Goal: Transaction & Acquisition: Book appointment/travel/reservation

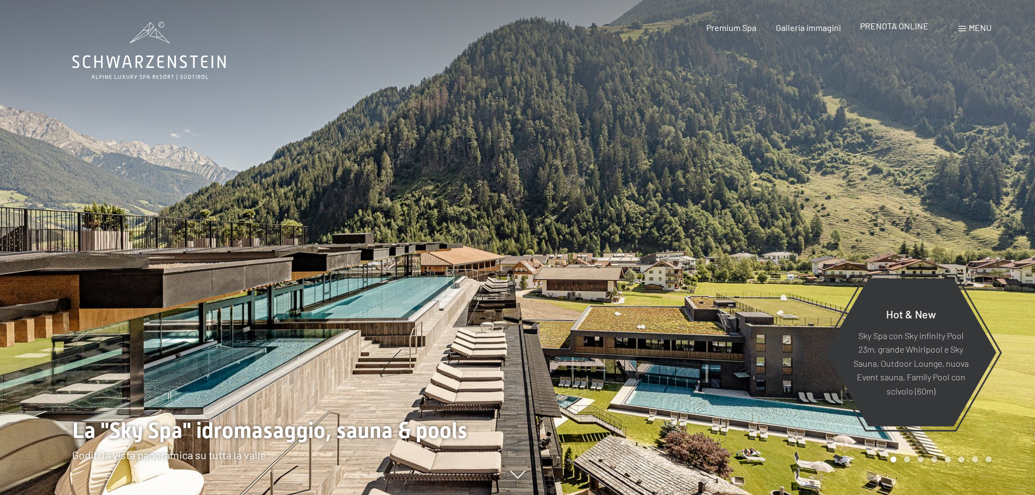
click at [895, 28] on span "PRENOTA ONLINE" at bounding box center [894, 26] width 68 height 10
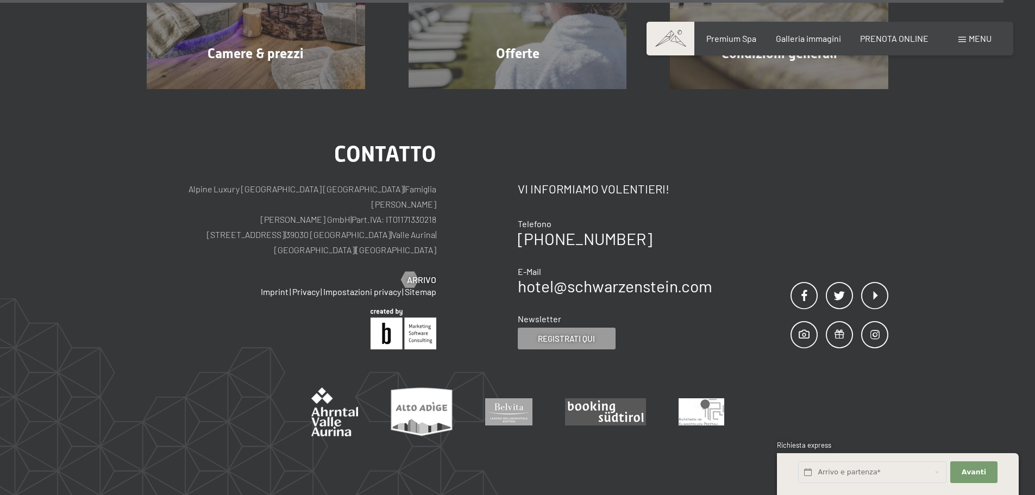
scroll to position [3759, 0]
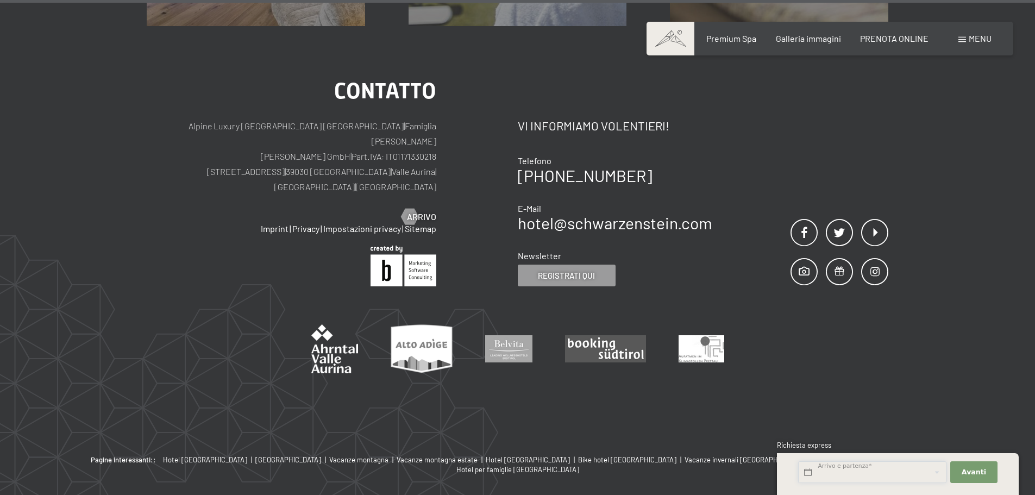
click at [810, 472] on input "text" at bounding box center [872, 472] width 148 height 22
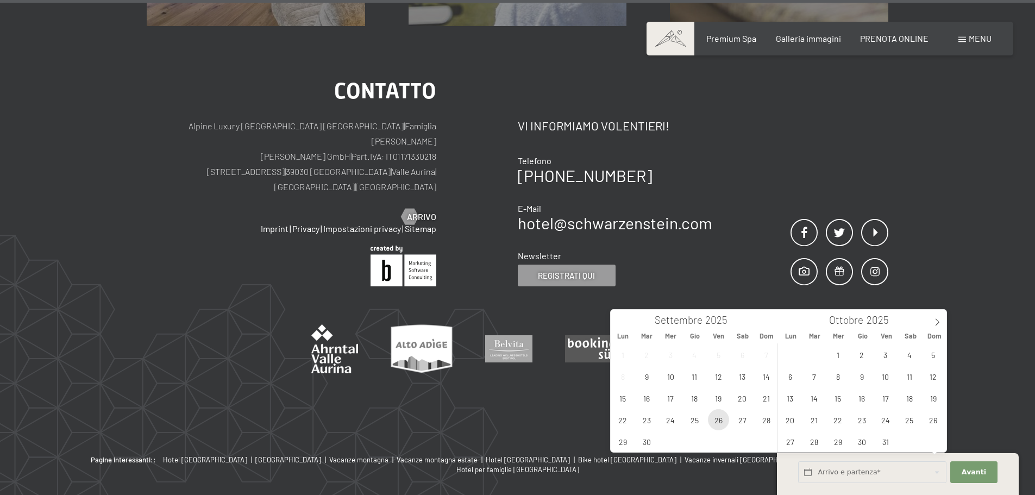
click at [724, 421] on span "26" at bounding box center [718, 419] width 21 height 21
click at [769, 419] on span "28" at bounding box center [766, 419] width 21 height 21
type input "Ven. 26/09/2025 - Dom. 28/09/2025"
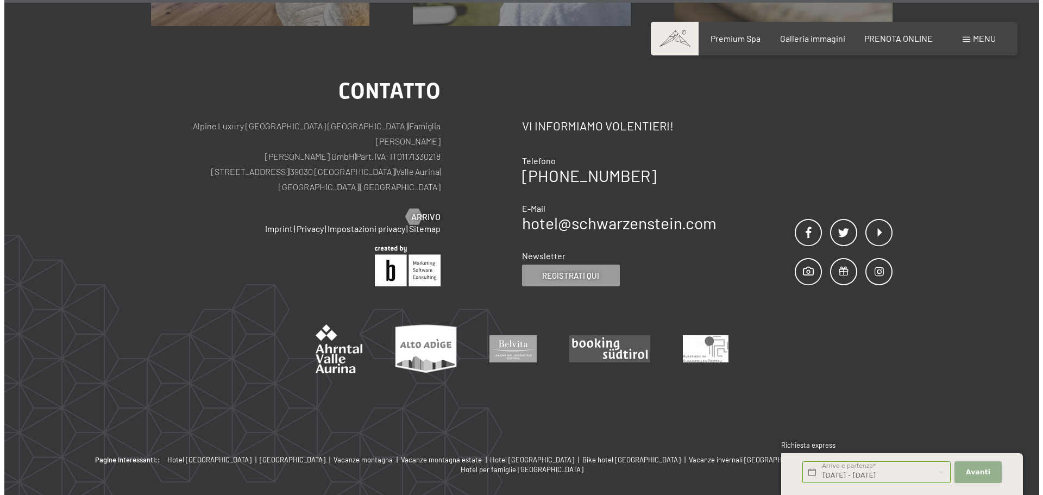
scroll to position [0, 0]
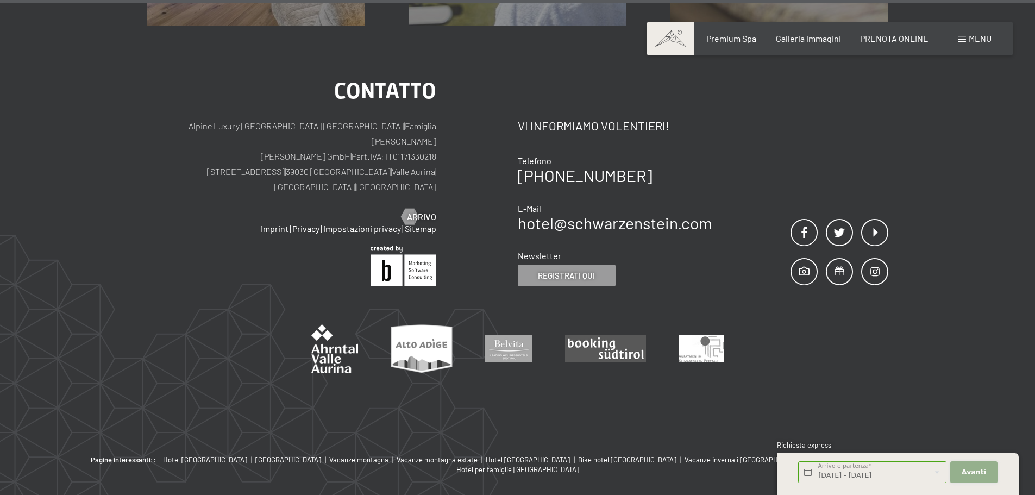
click at [967, 474] on span "Avanti" at bounding box center [974, 472] width 24 height 10
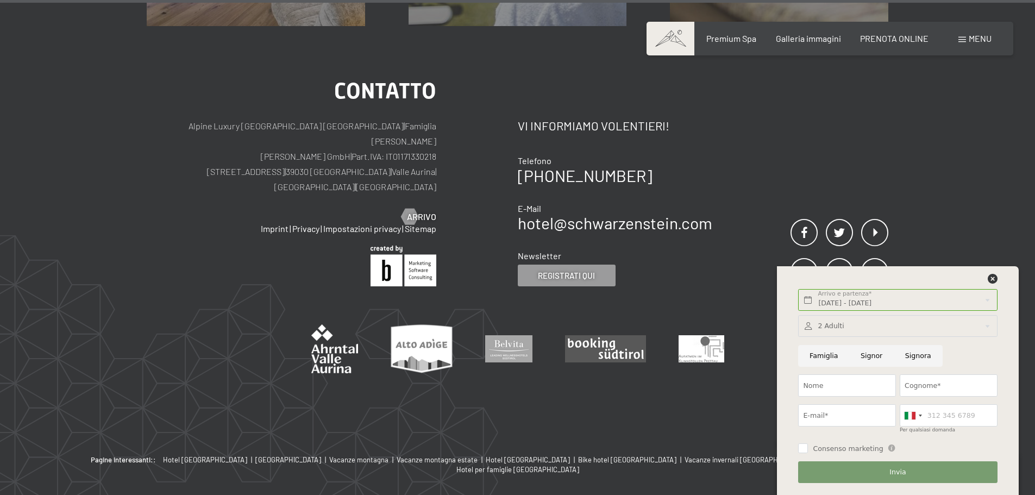
click at [970, 44] on div "Menu" at bounding box center [974, 39] width 33 height 12
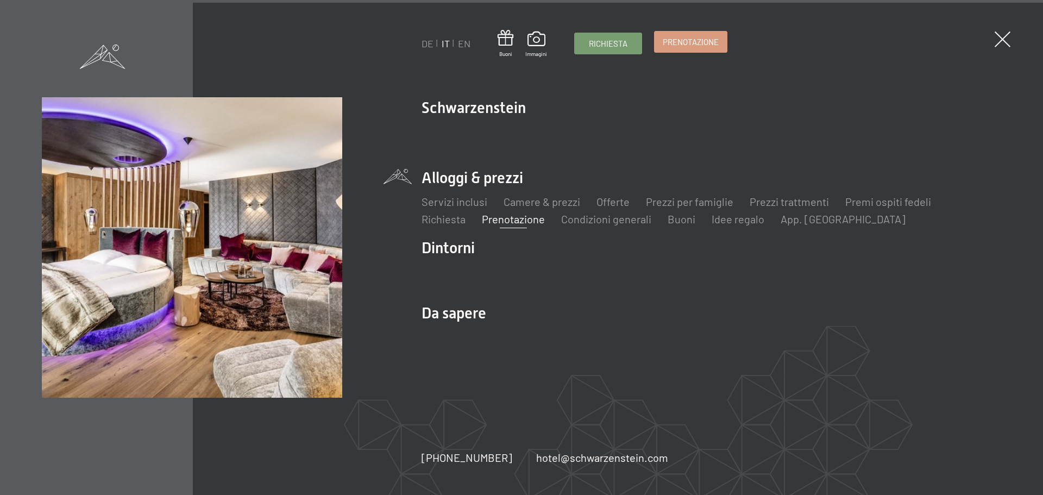
click at [678, 49] on link "Prenotazione" at bounding box center [691, 42] width 72 height 21
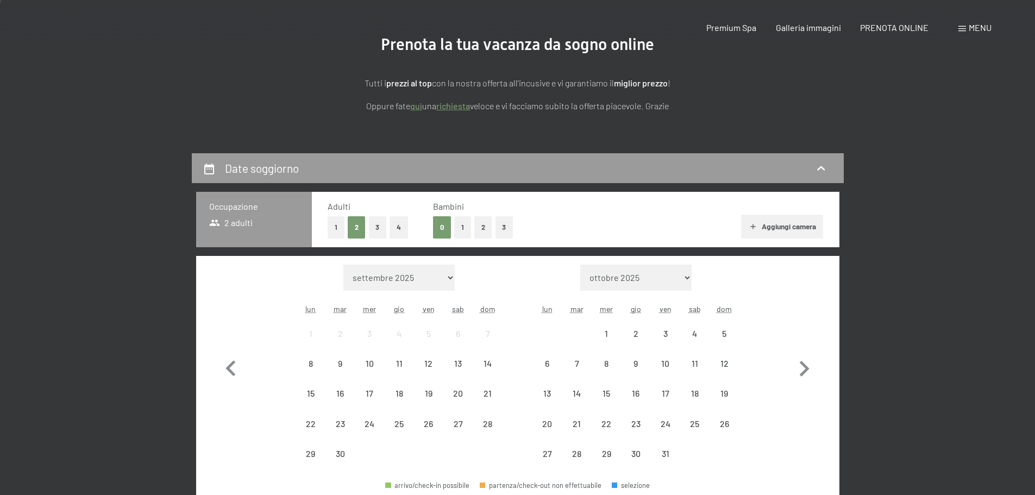
scroll to position [217, 0]
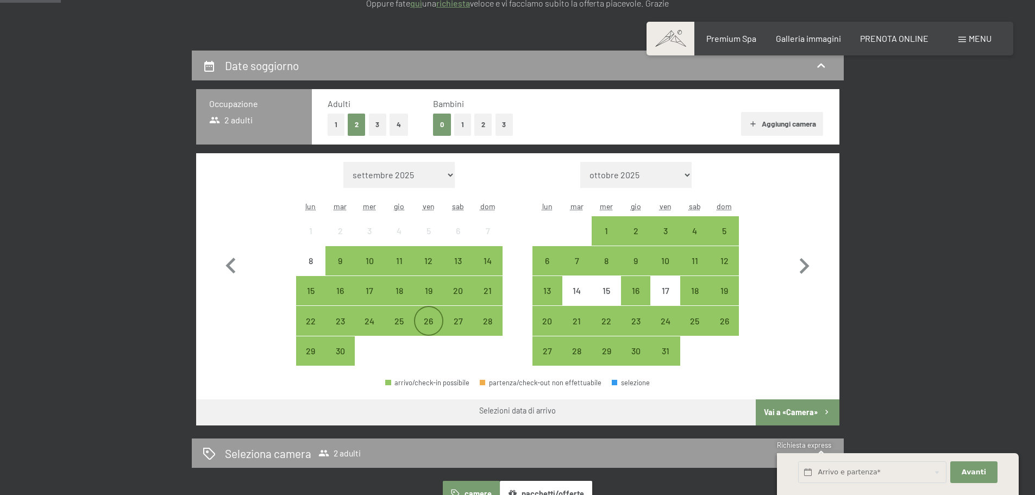
click at [436, 323] on div "26" at bounding box center [428, 330] width 27 height 27
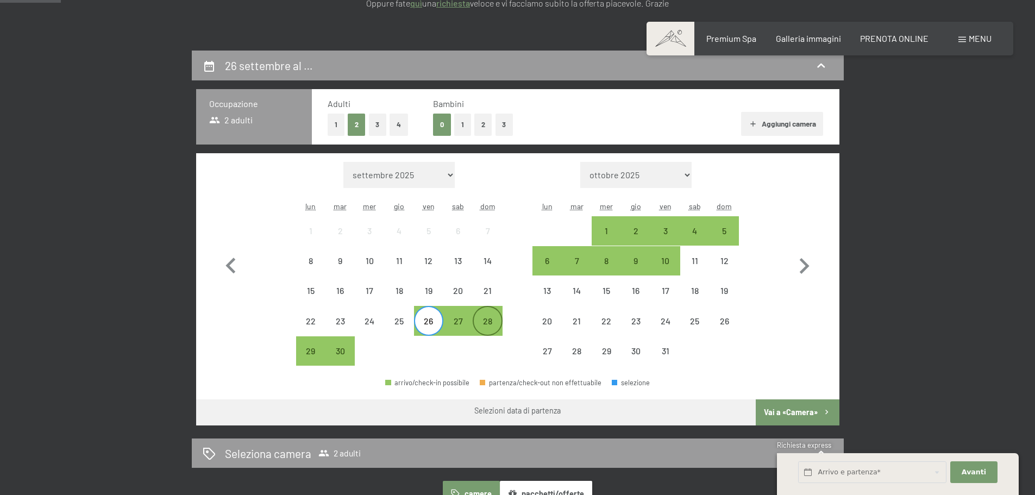
click at [490, 319] on div "28" at bounding box center [487, 330] width 27 height 27
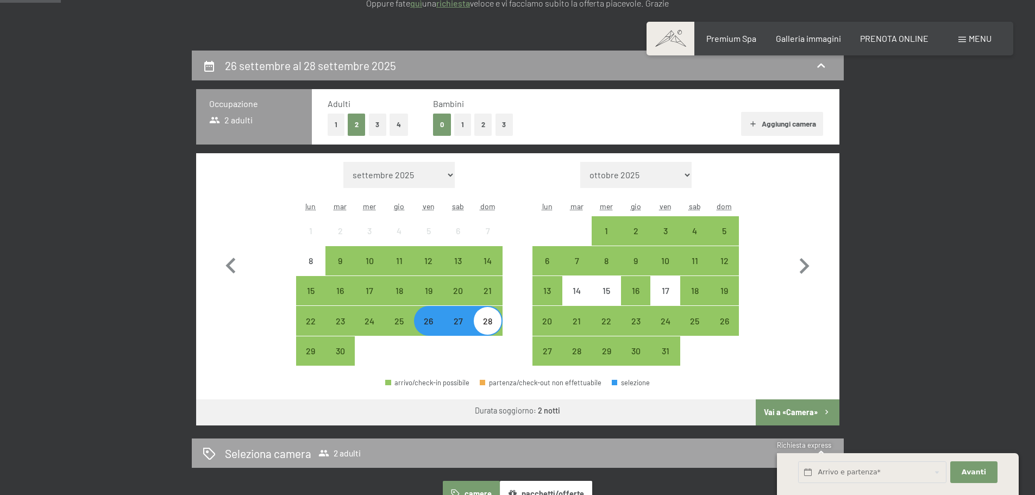
click at [773, 408] on button "Vai a «Camera»" at bounding box center [797, 412] width 83 height 26
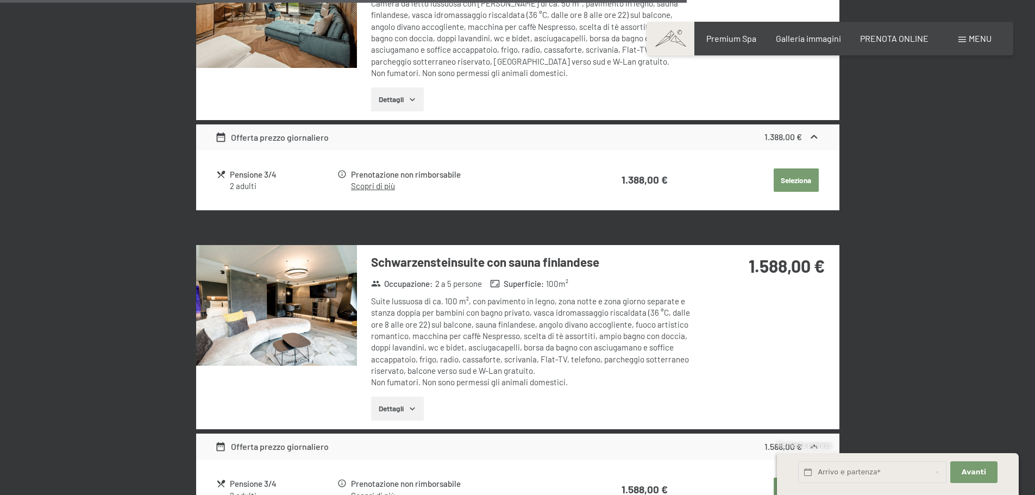
scroll to position [2278, 0]
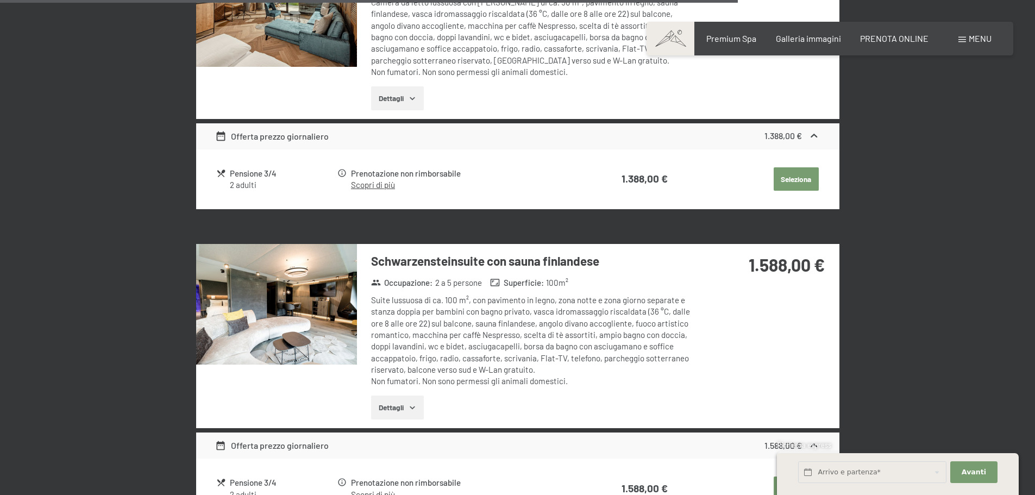
click at [315, 309] on img at bounding box center [276, 304] width 161 height 121
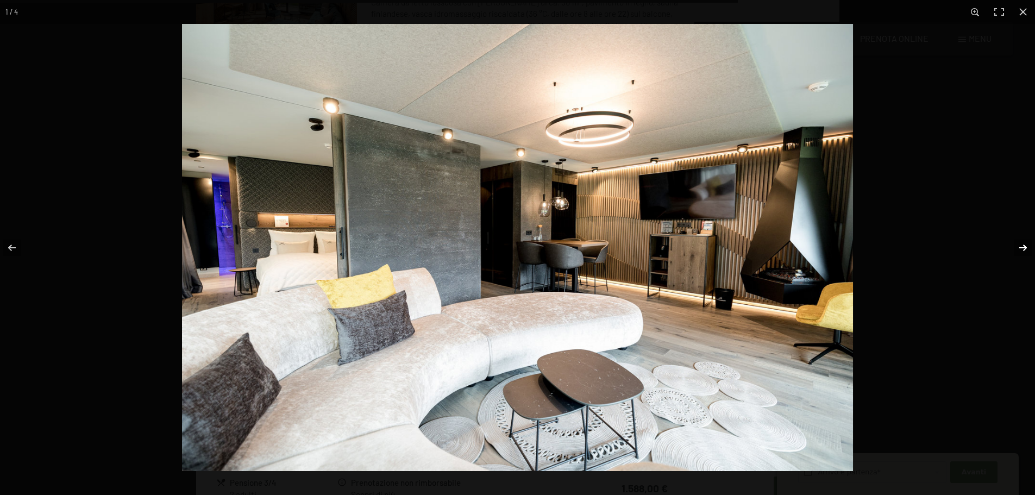
click at [1024, 252] on button "button" at bounding box center [1016, 248] width 38 height 54
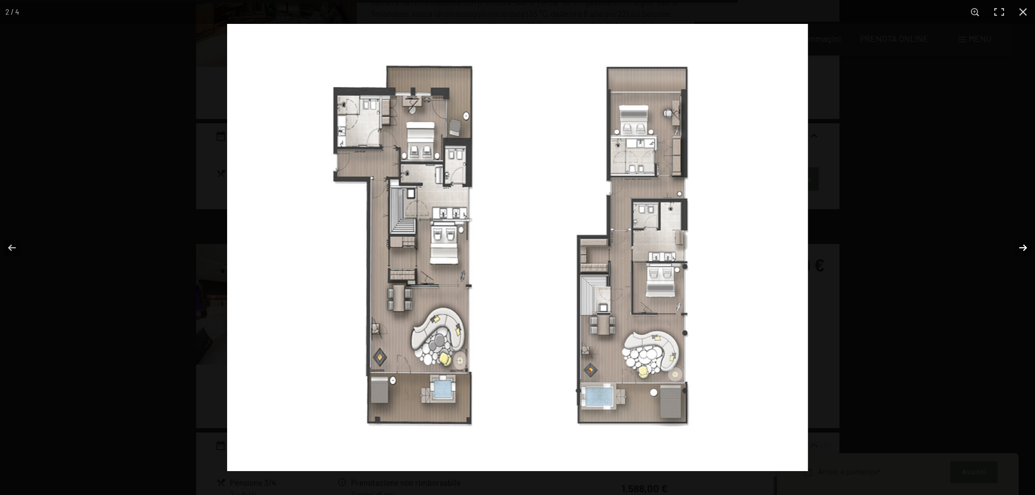
click at [1023, 250] on button "button" at bounding box center [1016, 248] width 38 height 54
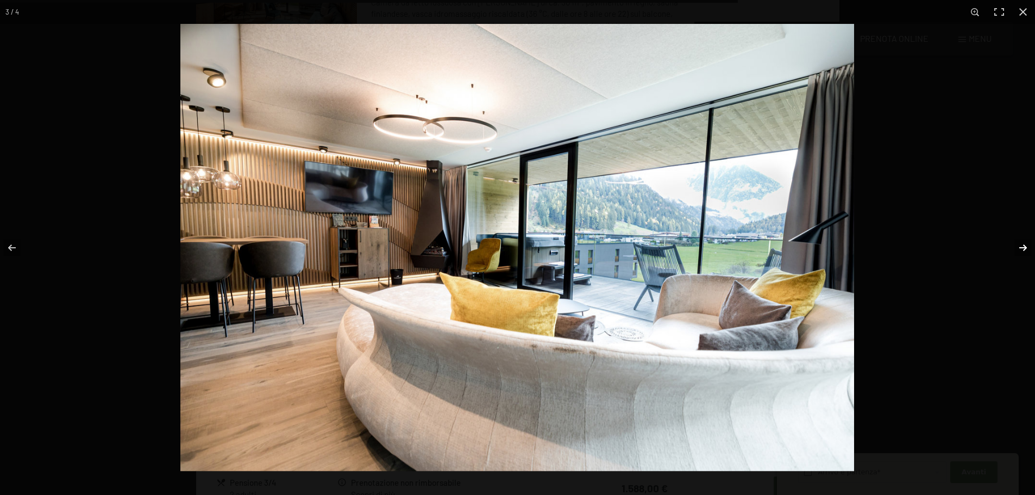
click at [1023, 250] on button "button" at bounding box center [1016, 248] width 38 height 54
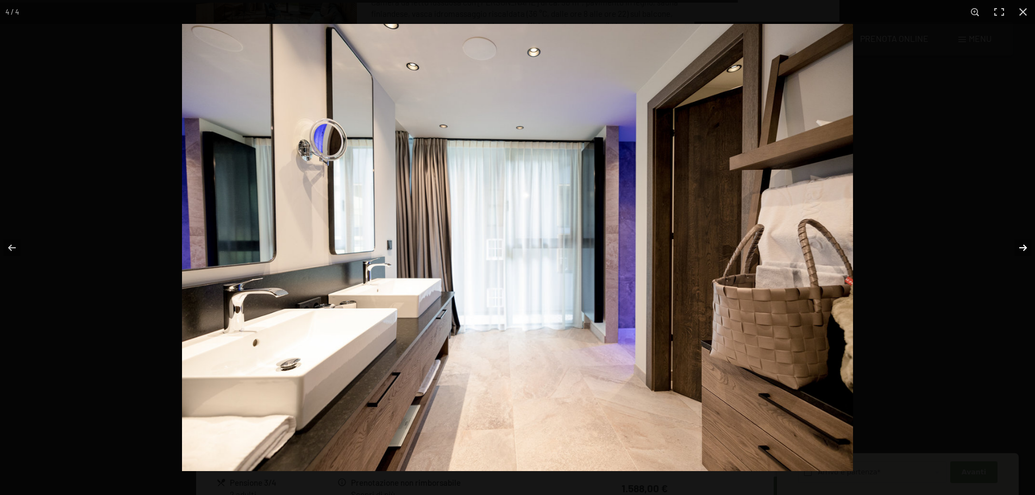
click at [1023, 250] on button "button" at bounding box center [1016, 248] width 38 height 54
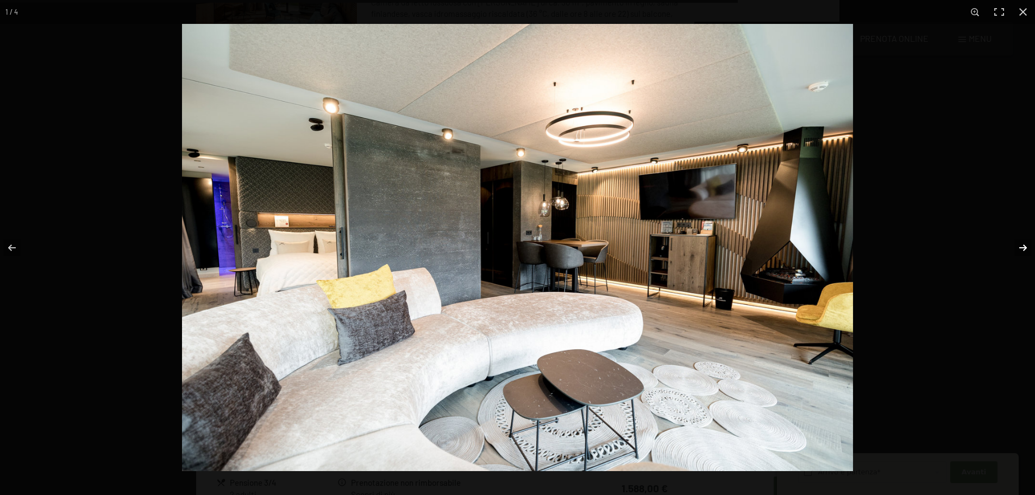
click at [1023, 250] on button "button" at bounding box center [1016, 248] width 38 height 54
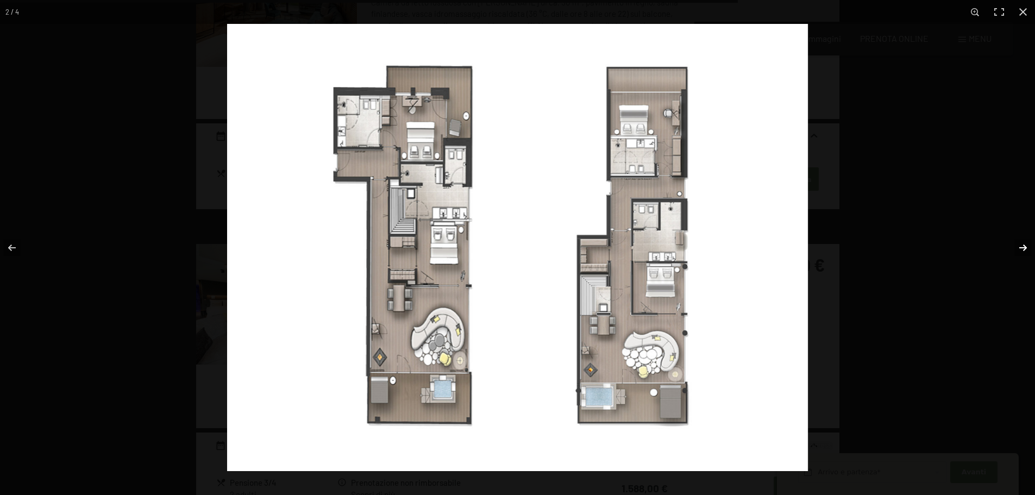
click at [1023, 250] on button "button" at bounding box center [1016, 248] width 38 height 54
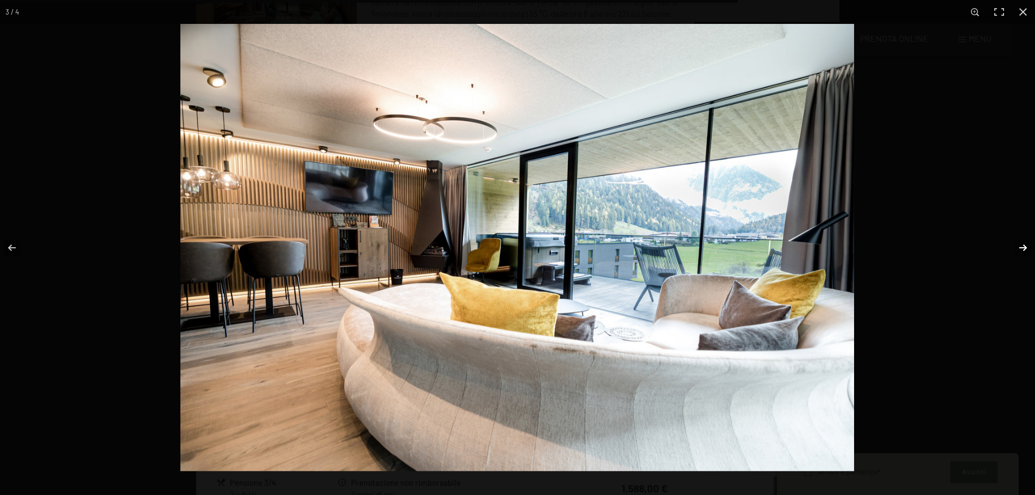
click at [1023, 250] on button "button" at bounding box center [1016, 248] width 38 height 54
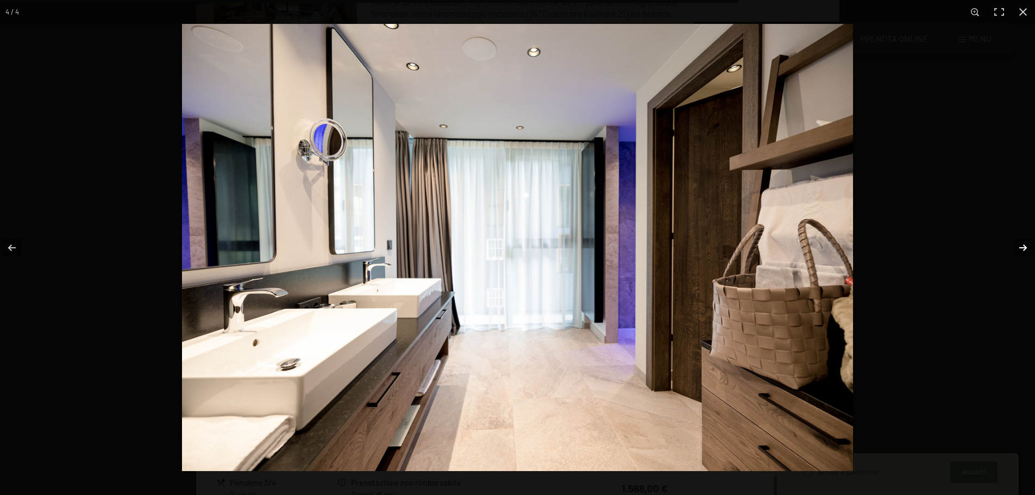
click at [1023, 250] on button "button" at bounding box center [1016, 248] width 38 height 54
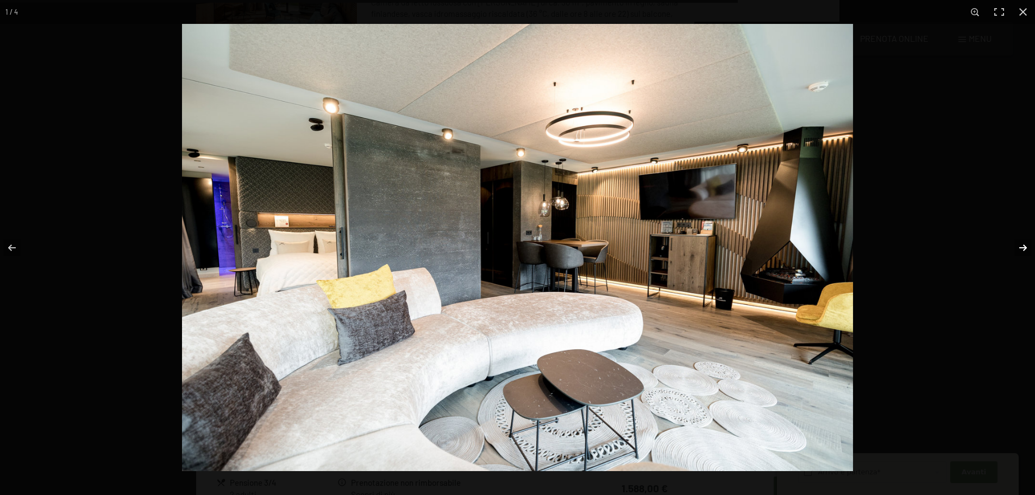
click at [1023, 250] on button "button" at bounding box center [1016, 248] width 38 height 54
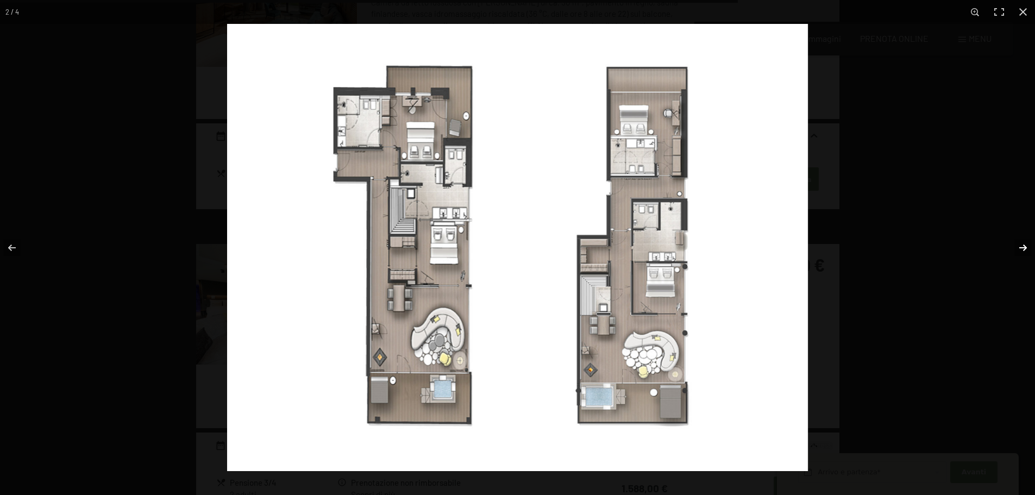
click at [1023, 250] on button "button" at bounding box center [1016, 248] width 38 height 54
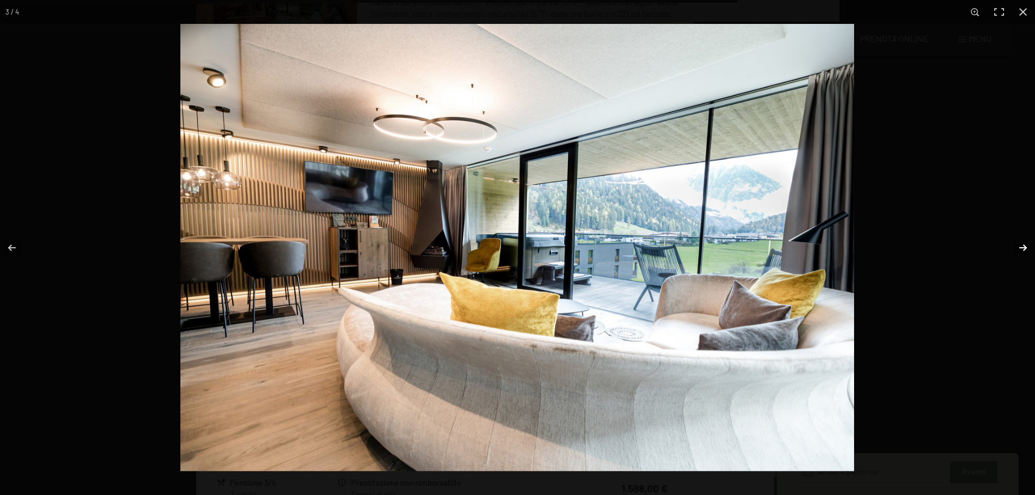
click at [1023, 250] on button "button" at bounding box center [1016, 248] width 38 height 54
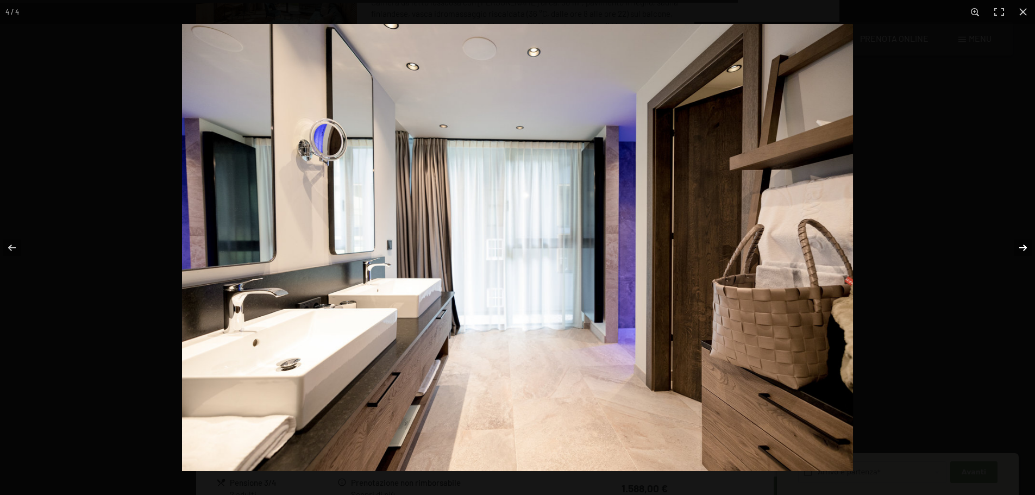
click at [1020, 248] on button "button" at bounding box center [1016, 248] width 38 height 54
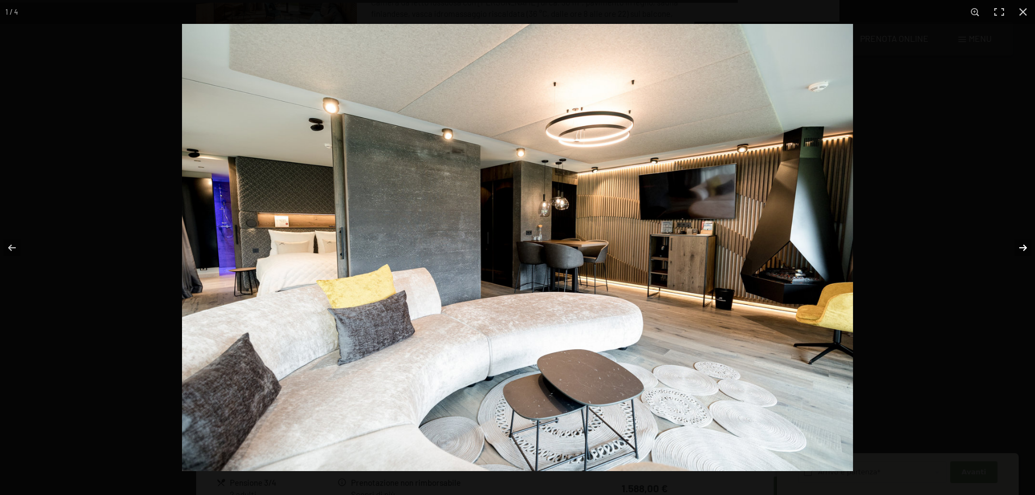
click at [1020, 248] on button "button" at bounding box center [1016, 248] width 38 height 54
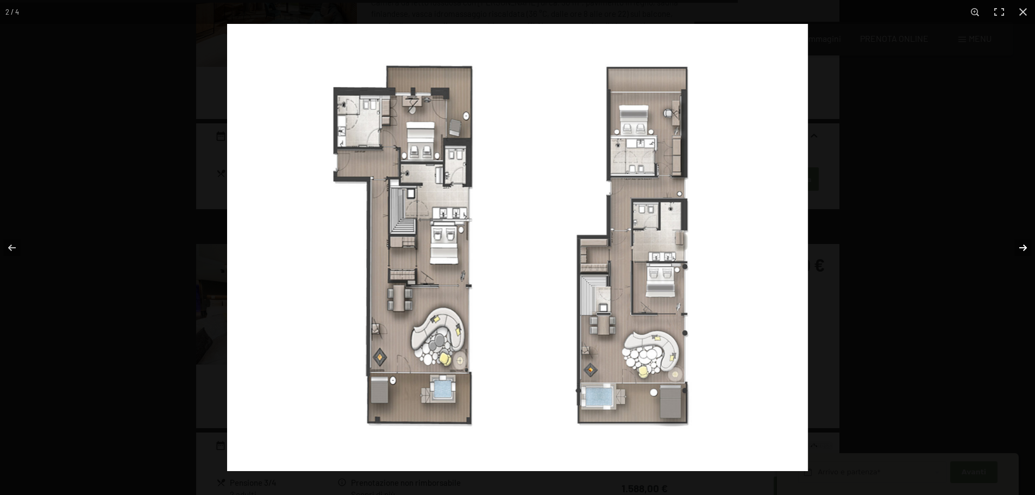
click at [1020, 248] on button "button" at bounding box center [1016, 248] width 38 height 54
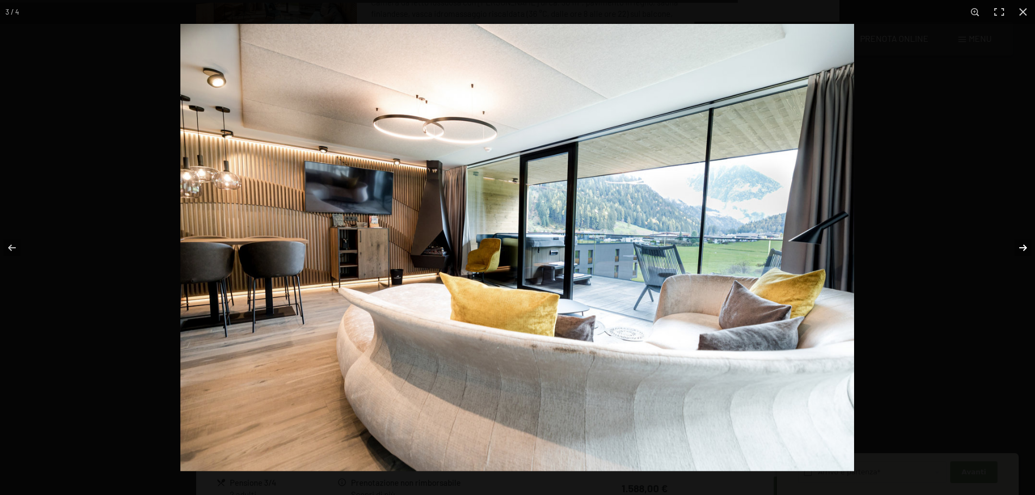
click at [1020, 248] on button "button" at bounding box center [1016, 248] width 38 height 54
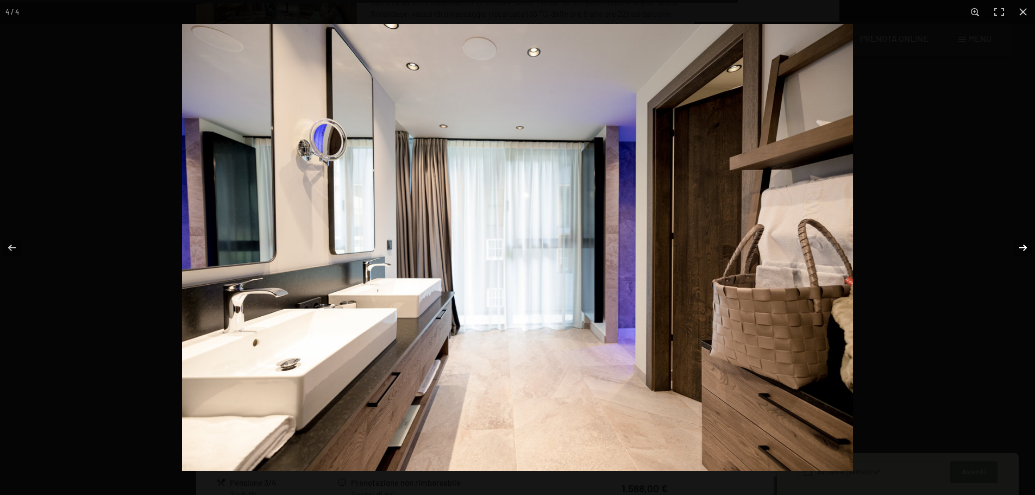
click at [1020, 248] on button "button" at bounding box center [1016, 248] width 38 height 54
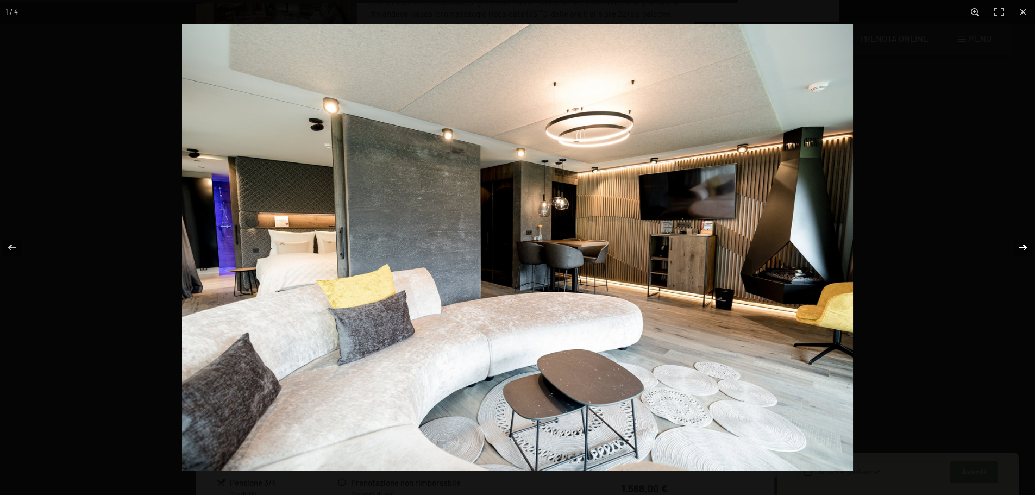
click at [1020, 248] on button "button" at bounding box center [1016, 248] width 38 height 54
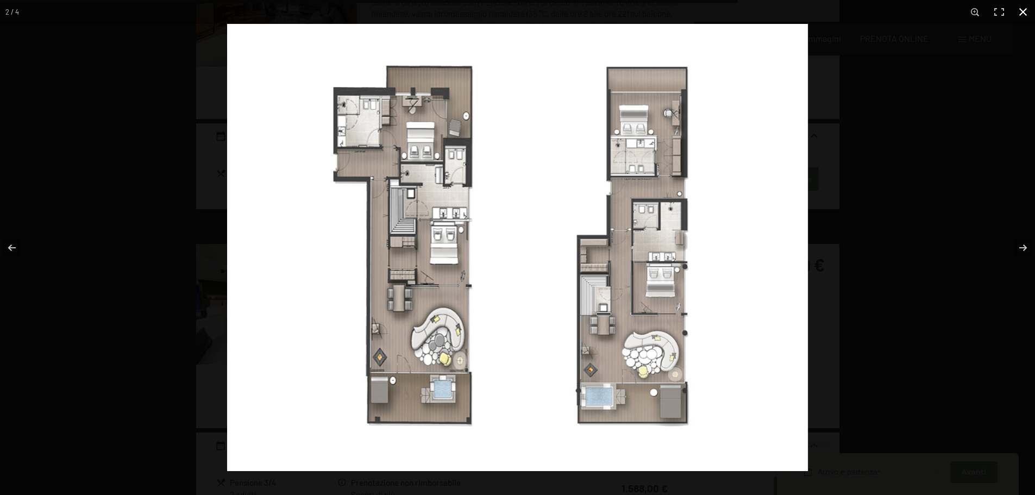
click at [1020, 12] on button "button" at bounding box center [1023, 12] width 24 height 24
